Goal: Feedback & Contribution: Leave review/rating

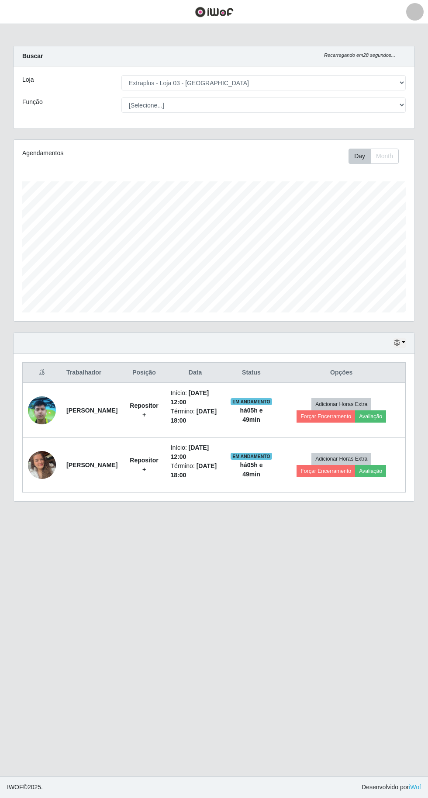
select select "468"
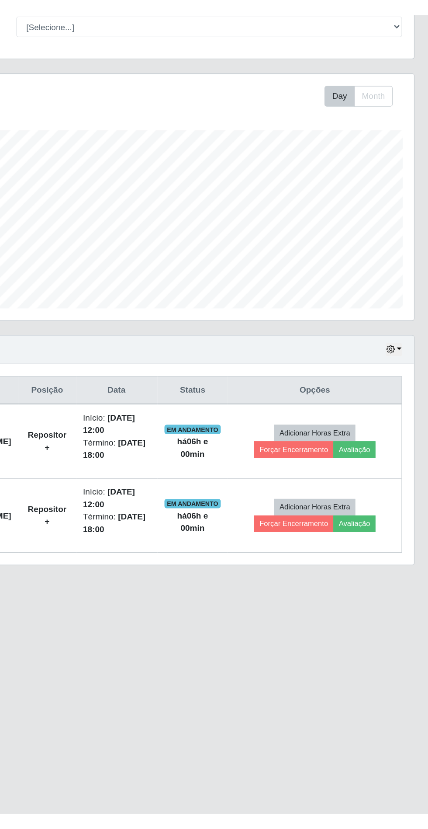
scroll to position [3, 0]
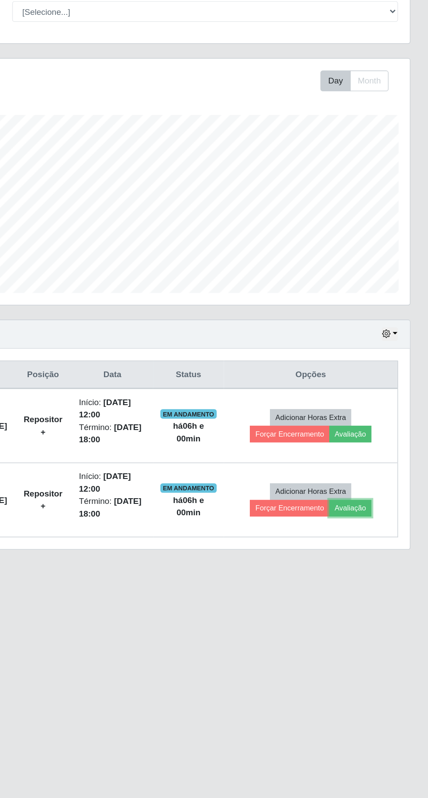
click at [386, 466] on button "Avaliação" at bounding box center [370, 471] width 31 height 12
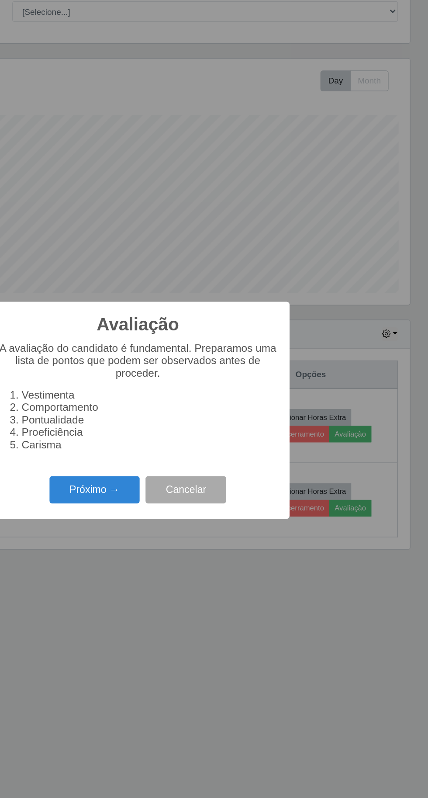
click at [165, 460] on button "Próximo →" at bounding box center [182, 458] width 66 height 21
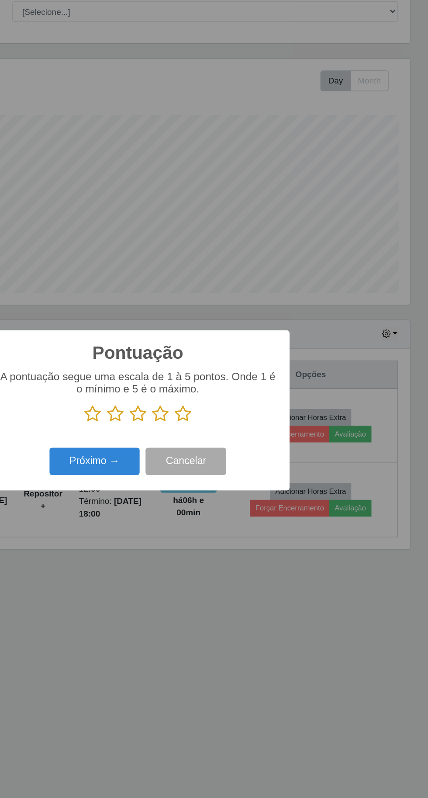
click at [247, 399] on icon at bounding box center [247, 401] width 12 height 13
click at [241, 408] on input "radio" at bounding box center [241, 408] width 0 height 0
click at [188, 435] on button "Próximo →" at bounding box center [182, 437] width 66 height 21
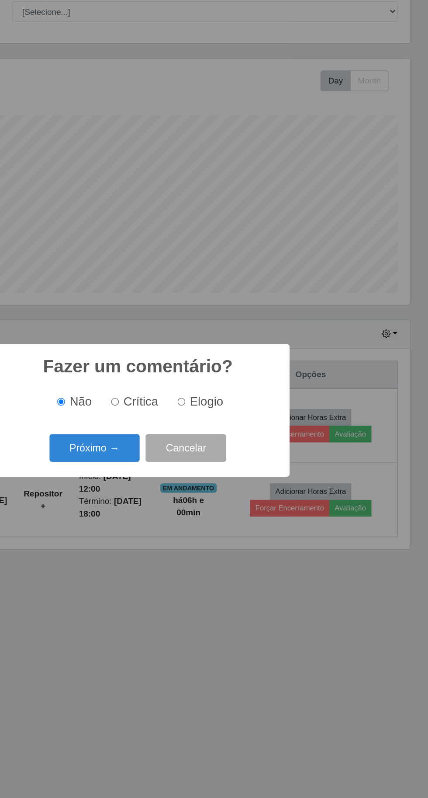
click at [187, 421] on button "Próximo →" at bounding box center [182, 427] width 66 height 21
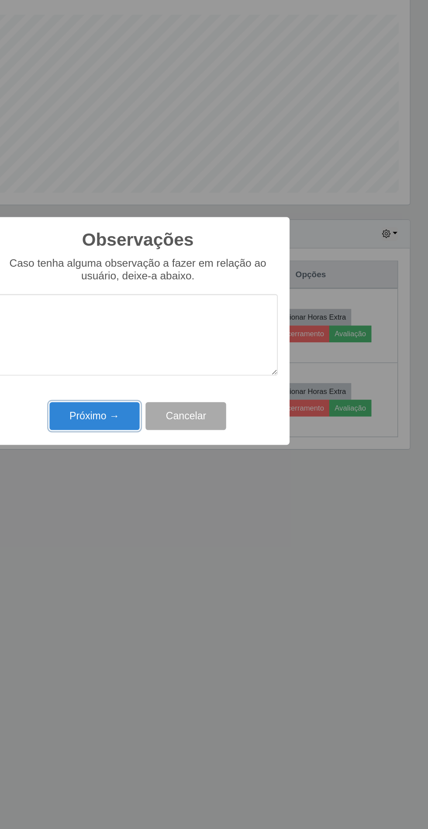
click at [183, 487] on button "Próximo →" at bounding box center [182, 477] width 66 height 21
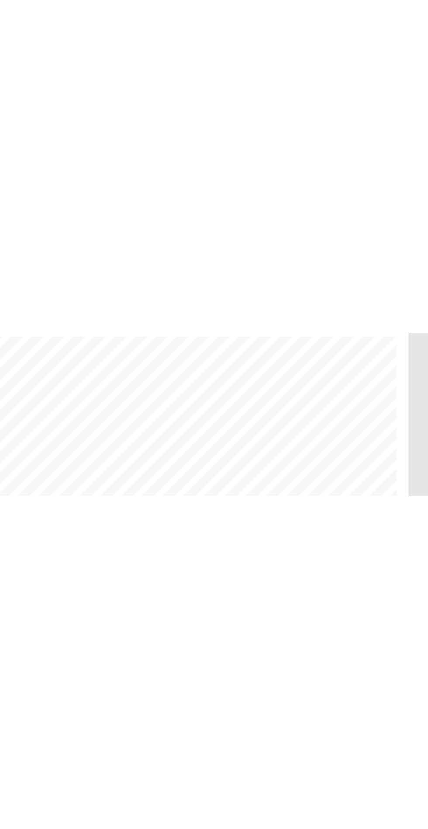
scroll to position [4, 0]
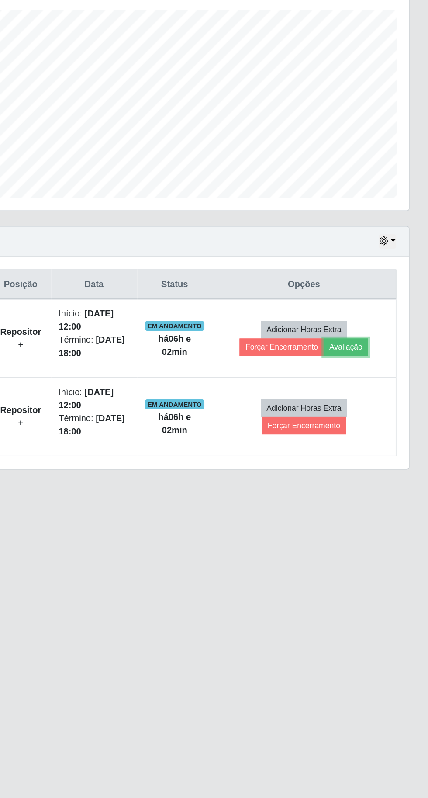
click at [386, 411] on button "Avaliação" at bounding box center [370, 417] width 31 height 12
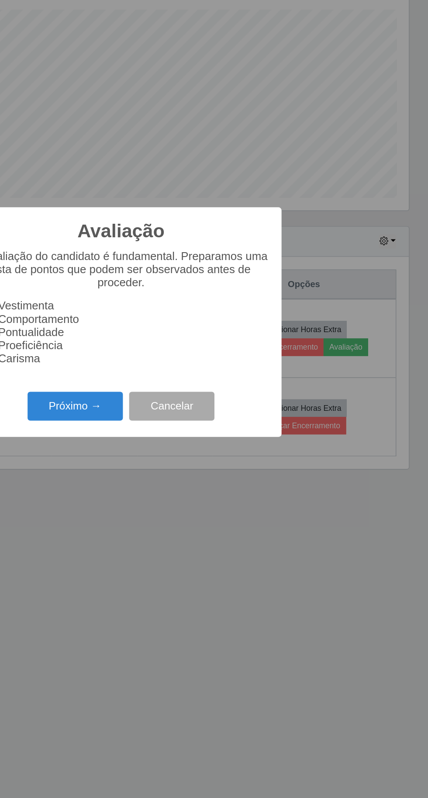
click at [182, 459] on button "Próximo →" at bounding box center [182, 458] width 66 height 21
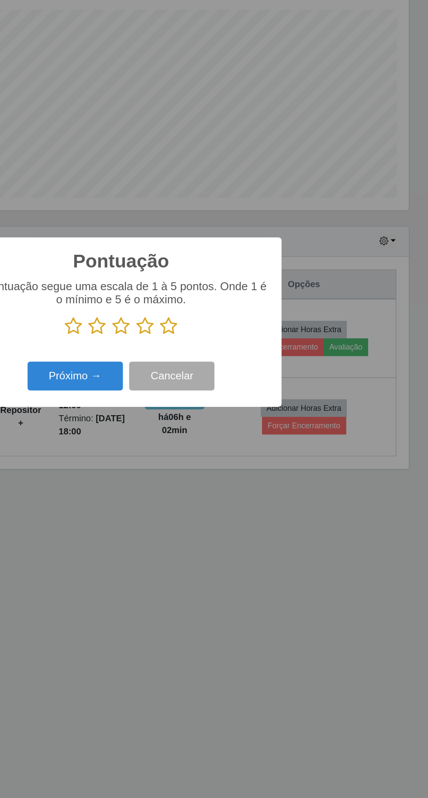
click at [253, 400] on icon at bounding box center [247, 401] width 12 height 13
click at [241, 408] on input "radio" at bounding box center [241, 408] width 0 height 0
click at [177, 442] on button "Próximo →" at bounding box center [182, 437] width 66 height 21
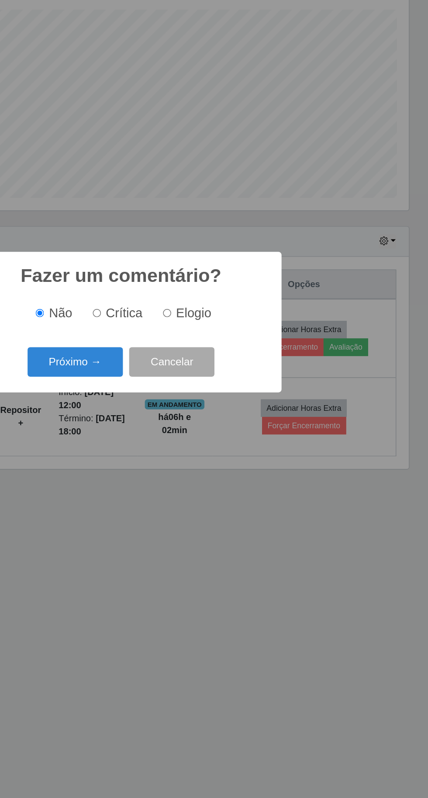
click at [248, 392] on input "Elogio" at bounding box center [247, 393] width 6 height 6
radio input "true"
click at [183, 424] on button "Próximo →" at bounding box center [182, 427] width 66 height 21
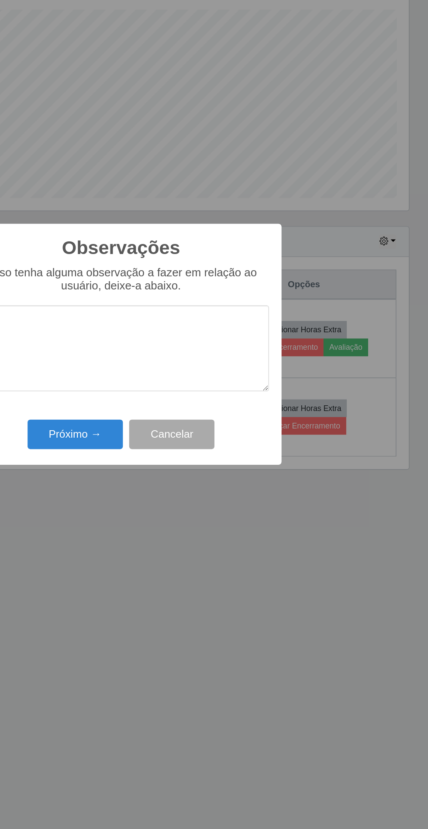
click at [173, 415] on textarea at bounding box center [214, 417] width 206 height 60
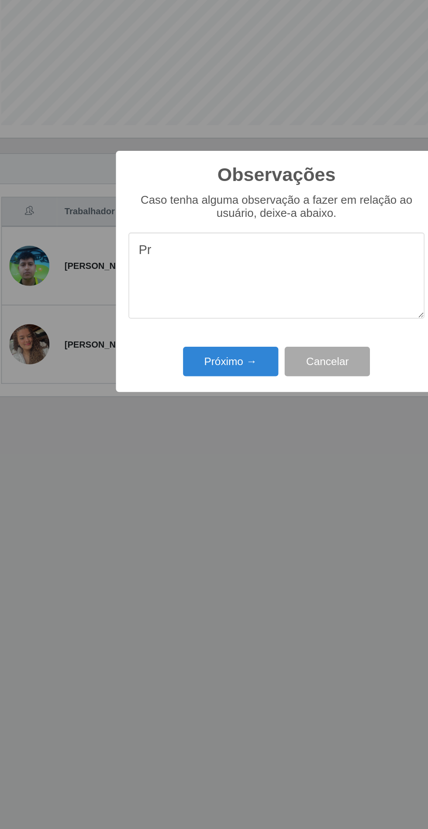
type textarea "P"
type textarea "Muito proativo"
click at [182, 479] on button "Próximo →" at bounding box center [182, 477] width 66 height 21
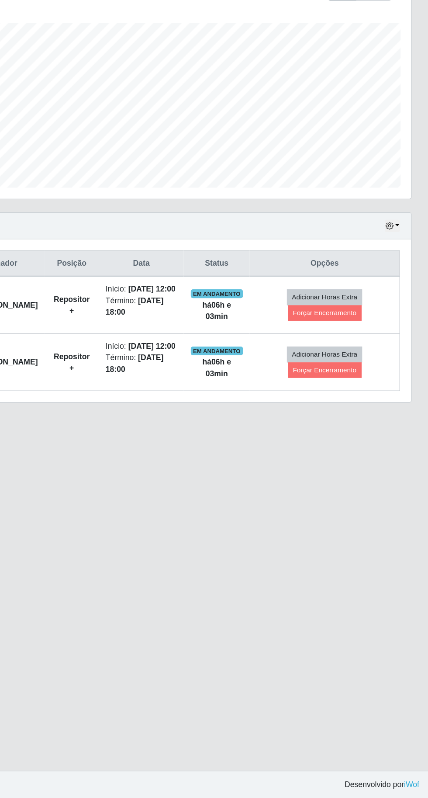
scroll to position [4, 0]
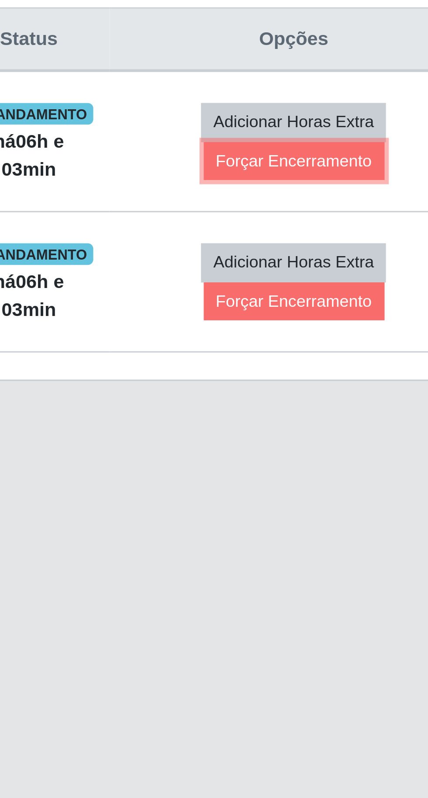
click at [363, 411] on button "Forçar Encerramento" at bounding box center [346, 412] width 59 height 12
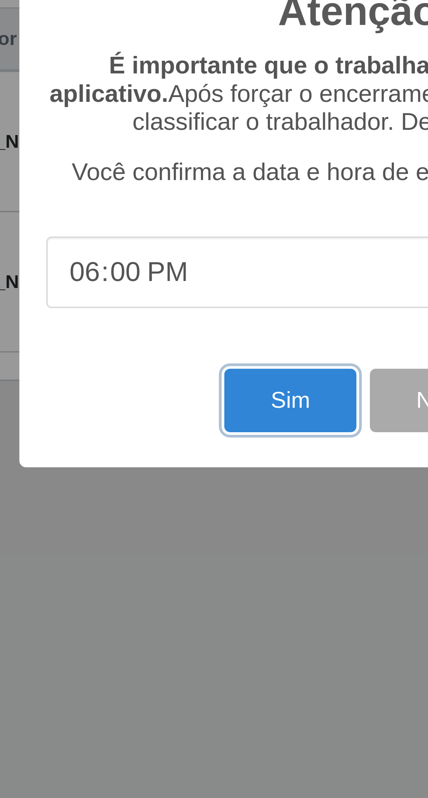
click at [187, 490] on button "Sim" at bounding box center [190, 490] width 42 height 21
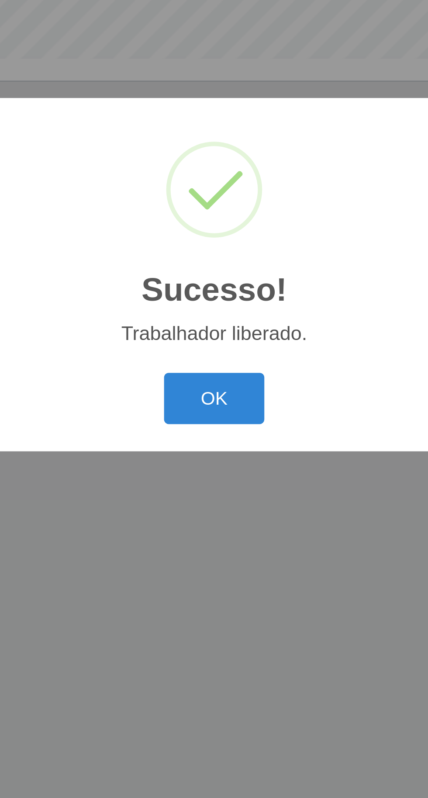
click at [210, 447] on button "OK" at bounding box center [214, 449] width 41 height 21
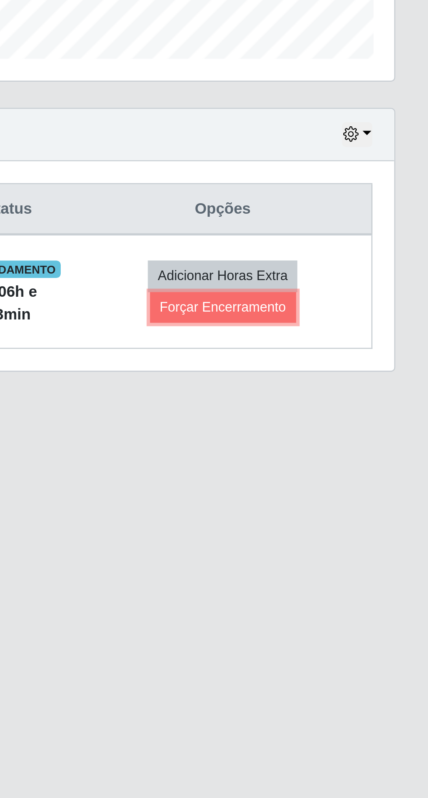
click at [363, 415] on button "Forçar Encerramento" at bounding box center [346, 412] width 59 height 12
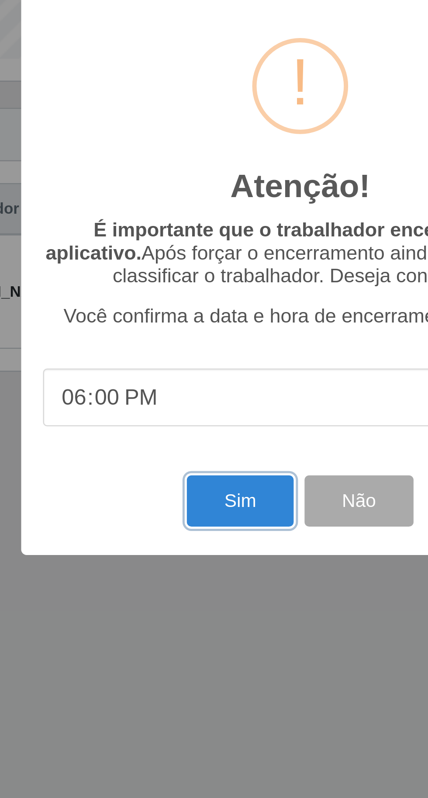
click at [182, 485] on button "Sim" at bounding box center [190, 490] width 42 height 21
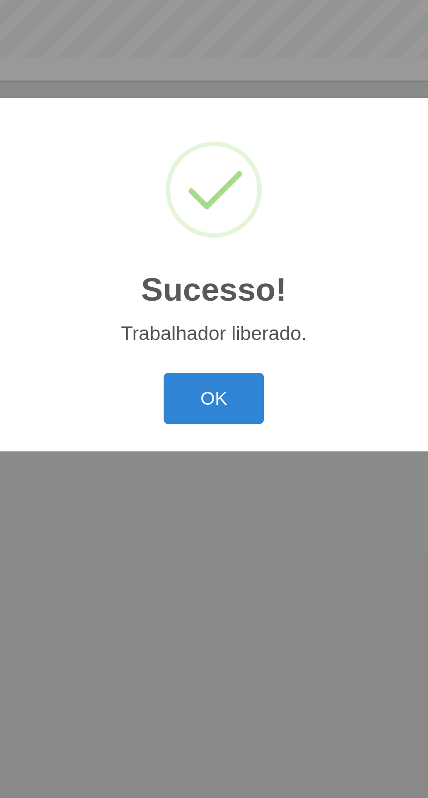
click at [219, 445] on button "OK" at bounding box center [214, 449] width 41 height 21
